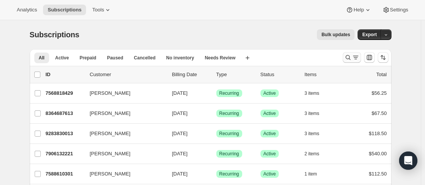
click at [353, 56] on div "Search and filter results" at bounding box center [351, 58] width 15 height 8
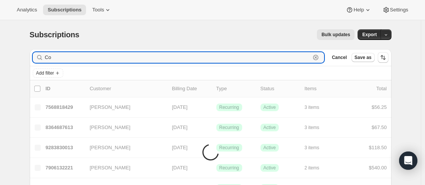
type input "C"
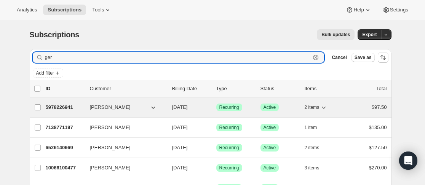
type input "ger"
click at [84, 110] on p "5978226941" at bounding box center [65, 108] width 38 height 8
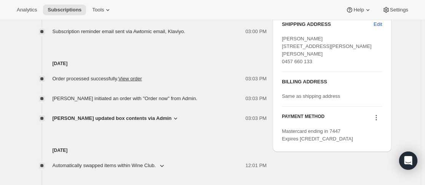
scroll to position [376, 0]
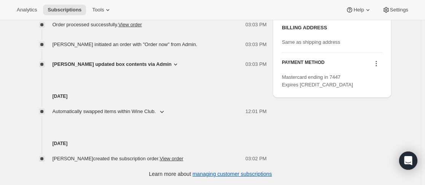
click at [379, 67] on icon at bounding box center [377, 64] width 8 height 8
click at [376, 109] on span "Add credit card" at bounding box center [367, 112] width 33 height 6
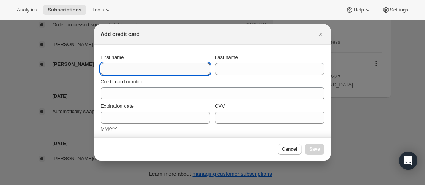
click at [173, 66] on input "First name" at bounding box center [156, 69] width 110 height 12
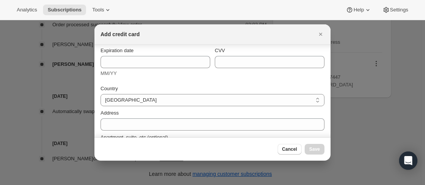
scroll to position [0, 0]
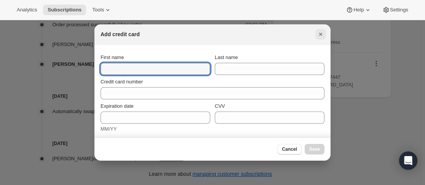
click at [320, 35] on icon "Close" at bounding box center [320, 34] width 3 height 3
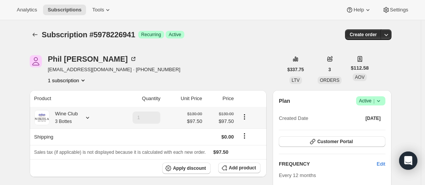
click at [87, 119] on icon at bounding box center [88, 118] width 8 height 8
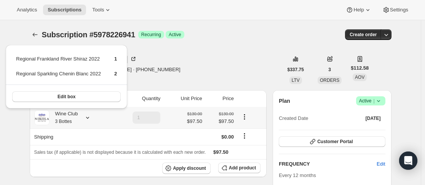
click at [87, 119] on icon at bounding box center [88, 118] width 8 height 8
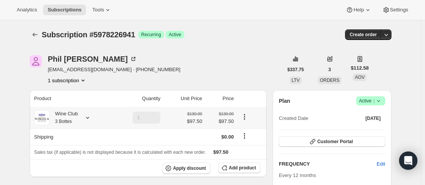
click at [87, 119] on icon at bounding box center [88, 118] width 8 height 8
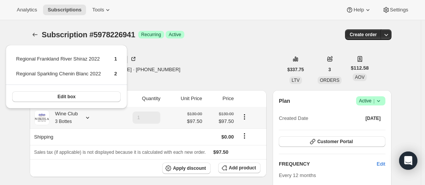
click at [87, 119] on icon at bounding box center [88, 118] width 8 height 8
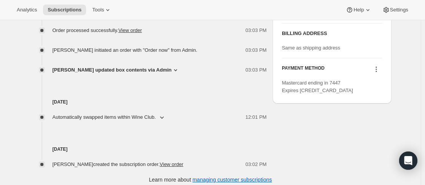
scroll to position [376, 0]
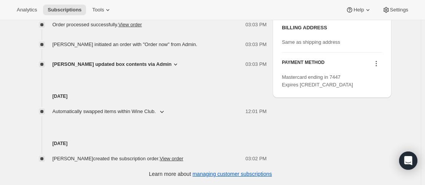
click at [373, 66] on div "PAYMENT METHOD Mastercard ending in 7447 Expires 10/2023" at bounding box center [332, 71] width 100 height 36
click at [379, 67] on icon at bounding box center [377, 64] width 8 height 8
click at [390, 109] on span "Add credit card" at bounding box center [377, 112] width 53 height 8
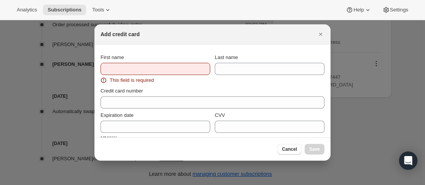
scroll to position [0, 0]
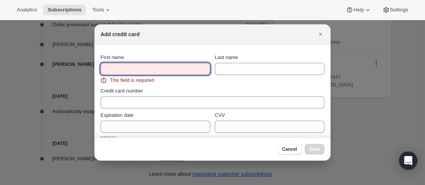
click at [138, 71] on input "First name" at bounding box center [156, 69] width 110 height 12
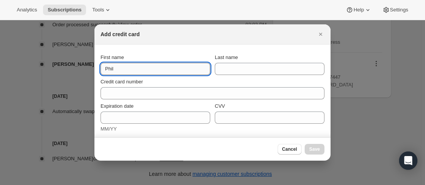
type input "Phil"
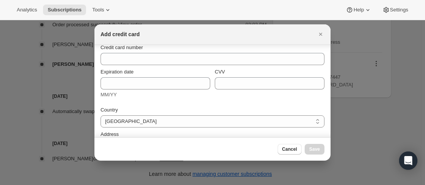
scroll to position [76, 0]
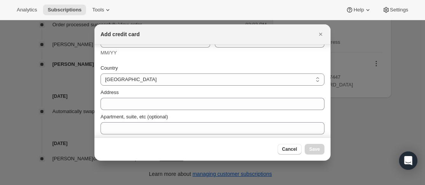
type input "[PERSON_NAME]"
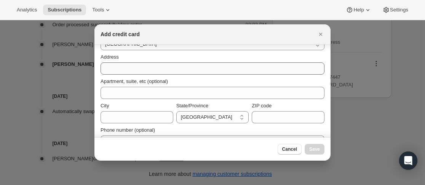
scroll to position [114, 0]
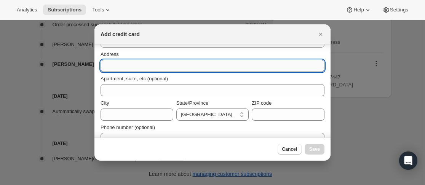
click at [159, 63] on input "Address" at bounding box center [213, 66] width 224 height 12
paste input "72 King William Street Bayswater WA, 6053"
type input "72 King William Street Bayswater WA, 6053"
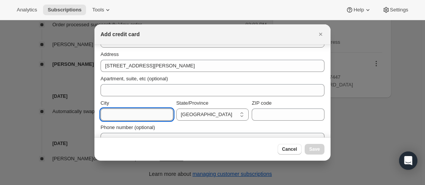
click at [152, 112] on input "City" at bounding box center [137, 115] width 73 height 12
type input "Perth"
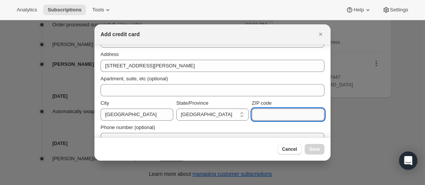
click at [269, 115] on input "ZIP code" at bounding box center [288, 115] width 73 height 12
type input "6053"
click at [222, 112] on select "Australian Capital Territory New South Wales Northern Territory Queensland Sout…" at bounding box center [212, 115] width 73 height 12
select select "WA"
click at [176, 109] on select "Australian Capital Territory New South Wales Northern Territory Queensland Sout…" at bounding box center [212, 115] width 73 height 12
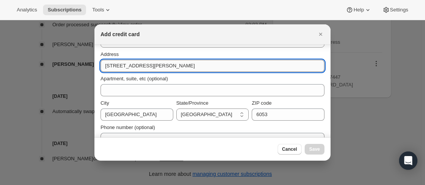
drag, startPoint x: 204, startPoint y: 62, endPoint x: 159, endPoint y: 63, distance: 45.3
click at [159, 63] on input "72 King William Street Bayswater WA, 6053" at bounding box center [213, 66] width 224 height 12
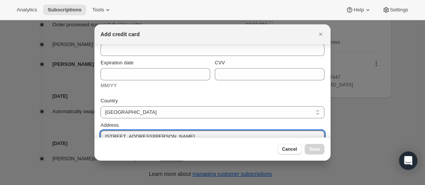
scroll to position [0, 0]
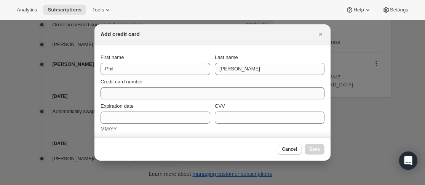
type input "72 King William Street"
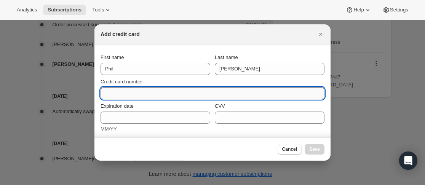
click at [257, 90] on input "Credit card number" at bounding box center [210, 93] width 218 height 12
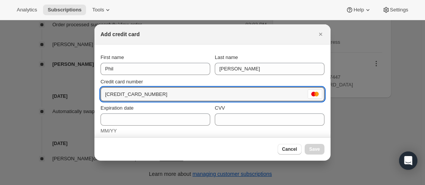
type input "5163 2320 0429 7447"
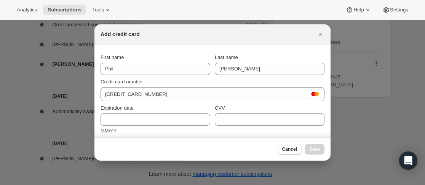
click at [196, 113] on div "Expiration date MM/YY" at bounding box center [156, 119] width 110 height 30
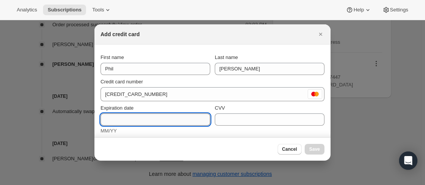
click at [193, 117] on input "Expiration date" at bounding box center [156, 120] width 110 height 12
type input "10/27"
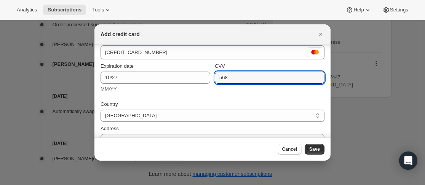
scroll to position [76, 0]
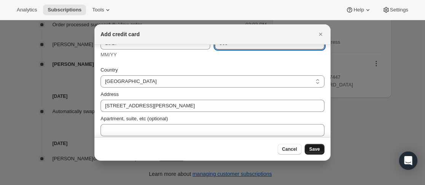
type input "568"
click at [312, 152] on span "Save" at bounding box center [314, 149] width 11 height 6
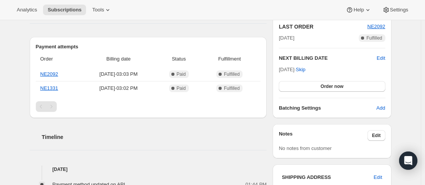
scroll to position [81, 0]
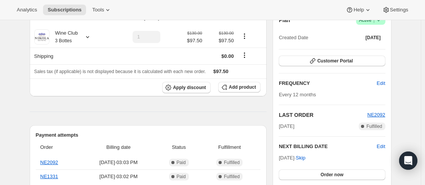
click at [333, 106] on div "Plan Success Active | Created Date Oct 1, 2023 Customer Portal FREQUENCY Edit E…" at bounding box center [332, 108] width 106 height 185
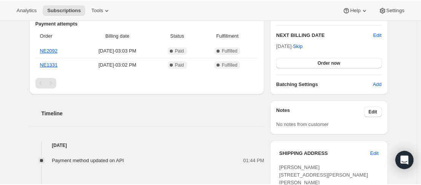
scroll to position [157, 0]
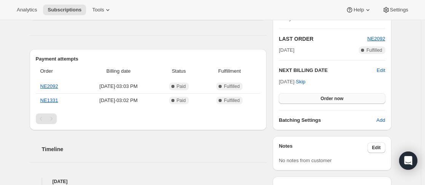
click at [336, 100] on span "Order now" at bounding box center [332, 99] width 23 height 6
click at [344, 101] on button "Click to confirm" at bounding box center [332, 98] width 106 height 11
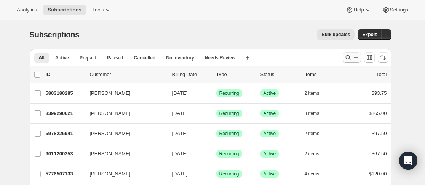
click at [348, 57] on icon "Search and filter results" at bounding box center [348, 58] width 8 height 8
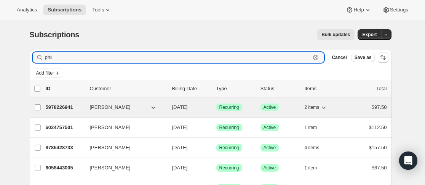
type input "phil"
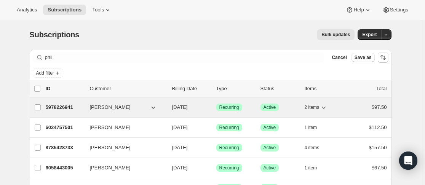
click at [88, 107] on div "5978226941 [PERSON_NAME] [DATE] Success Recurring Success Active 2 items $97.50" at bounding box center [216, 107] width 341 height 11
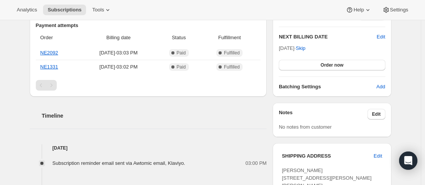
scroll to position [267, 0]
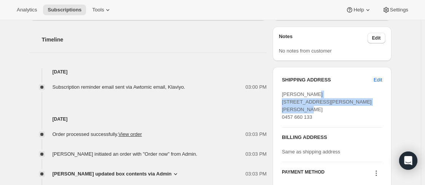
drag, startPoint x: 281, startPoint y: 102, endPoint x: 333, endPoint y: 111, distance: 52.9
click at [333, 111] on div "SHIPPING ADDRESS Edit [PERSON_NAME] [STREET_ADDRESS][PERSON_NAME][PERSON_NAME] …" at bounding box center [332, 137] width 118 height 141
copy span "[STREET_ADDRESS][PERSON_NAME]"
